Goal: Task Accomplishment & Management: Manage account settings

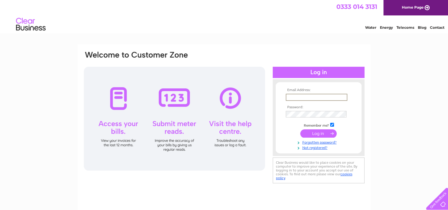
click at [296, 96] on input "text" at bounding box center [317, 97] width 62 height 7
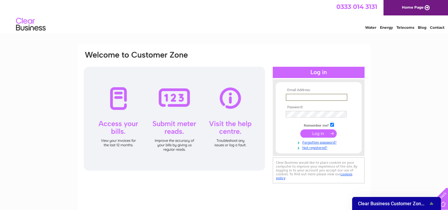
type input "[PERSON_NAME][EMAIL_ADDRESS][DOMAIN_NAME]"
click at [316, 130] on input "submit" at bounding box center [318, 133] width 36 height 8
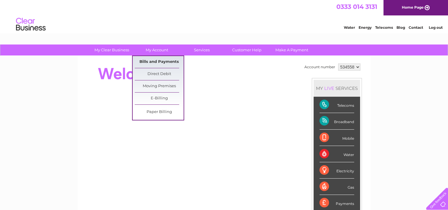
click at [154, 61] on link "Bills and Payments" at bounding box center [159, 62] width 49 height 12
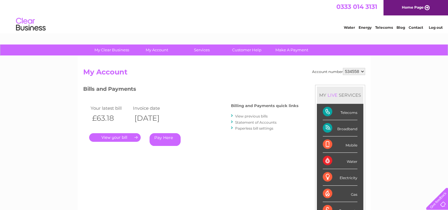
click at [244, 115] on link "View previous bills" at bounding box center [251, 116] width 33 height 4
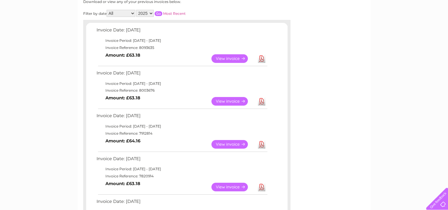
scroll to position [89, 0]
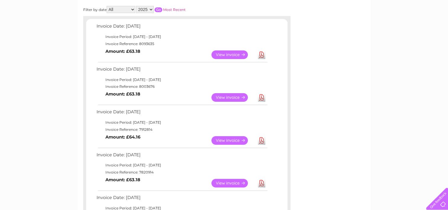
click at [228, 98] on link "View" at bounding box center [233, 97] width 44 height 9
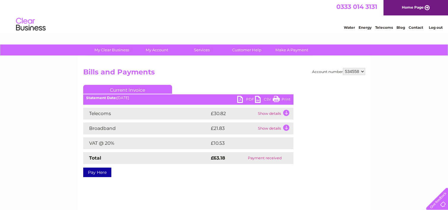
click at [249, 98] on link "PDF" at bounding box center [246, 100] width 18 height 9
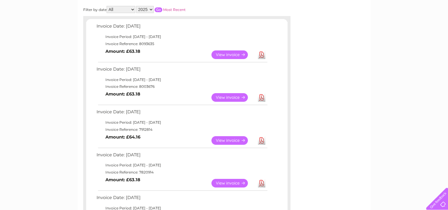
click at [231, 53] on link "View" at bounding box center [233, 54] width 44 height 9
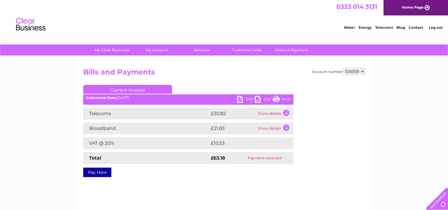
click at [246, 98] on link "PDF" at bounding box center [246, 100] width 18 height 9
